Goal: Task Accomplishment & Management: Use online tool/utility

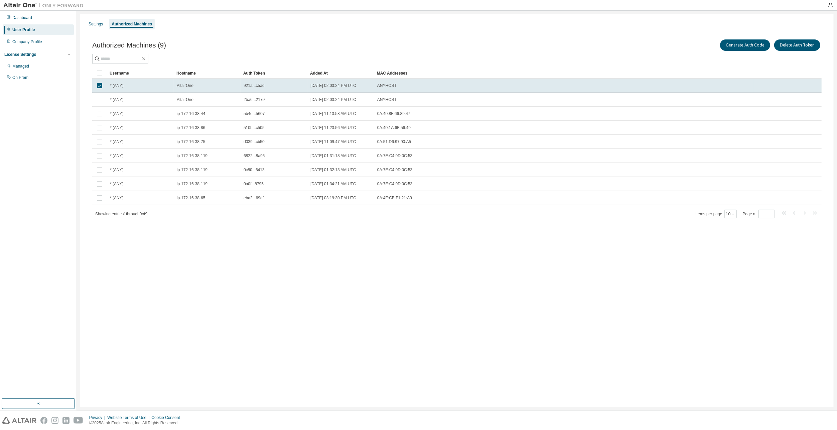
click at [509, 321] on div "Settings Authorized Machines Authorized Machines (9) Generate Auth Code Delete …" at bounding box center [456, 210] width 753 height 393
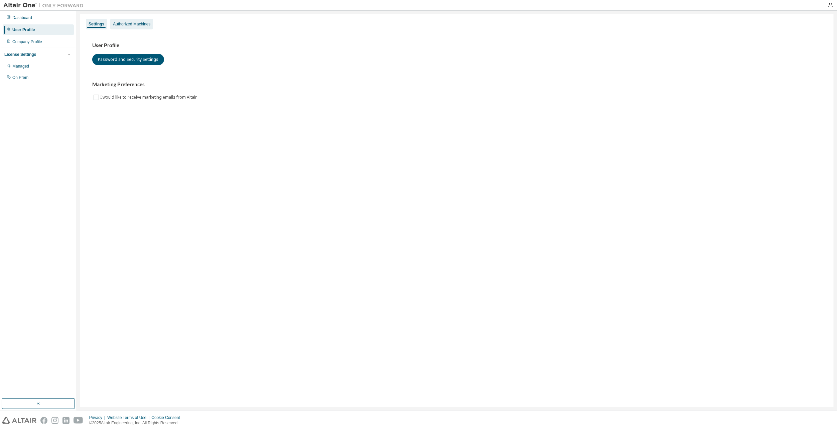
click at [131, 24] on div "Authorized Machines" at bounding box center [131, 23] width 37 height 5
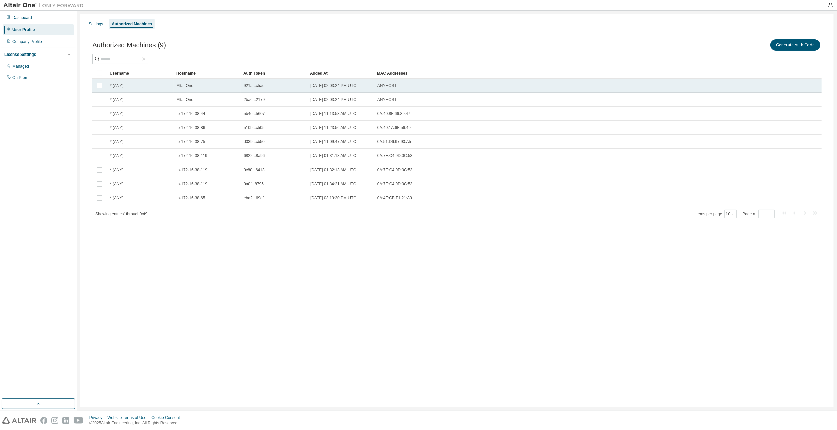
click at [232, 84] on div "AltairOne" at bounding box center [207, 85] width 61 height 5
click at [740, 44] on button "Generate Auth Code" at bounding box center [745, 44] width 50 height 11
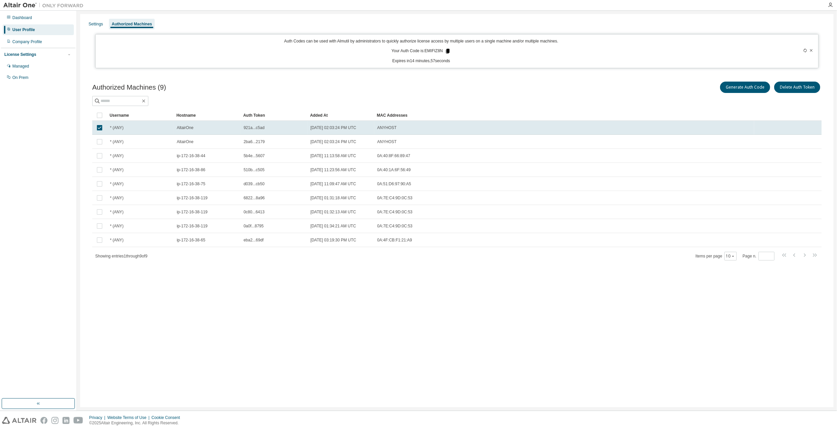
click at [449, 52] on icon at bounding box center [448, 51] width 4 height 5
click at [305, 86] on div "Authorized Machines (9) Generate Auth Code Delete Auth Token" at bounding box center [456, 87] width 729 height 14
